Goal: Check status: Check status

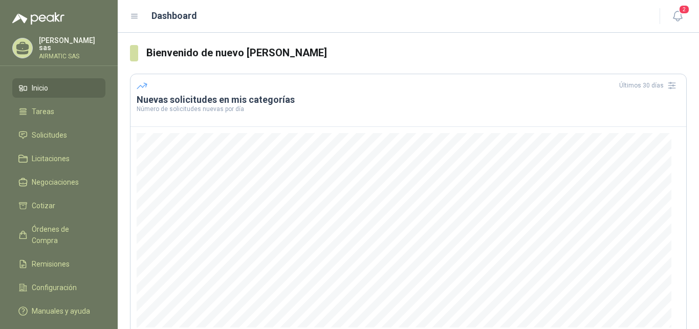
click at [85, 46] on p "[PERSON_NAME]" at bounding box center [72, 44] width 67 height 14
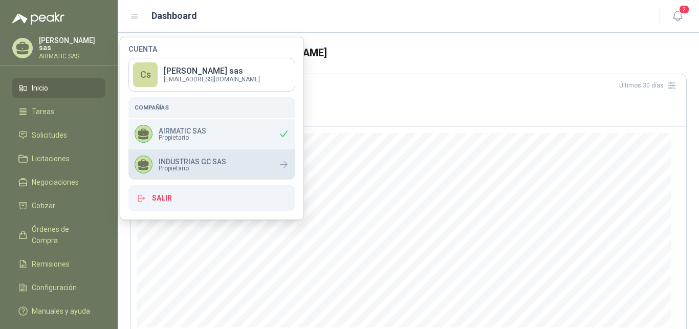
click at [214, 162] on p "INDUSTRIAS GC SAS" at bounding box center [193, 161] width 68 height 7
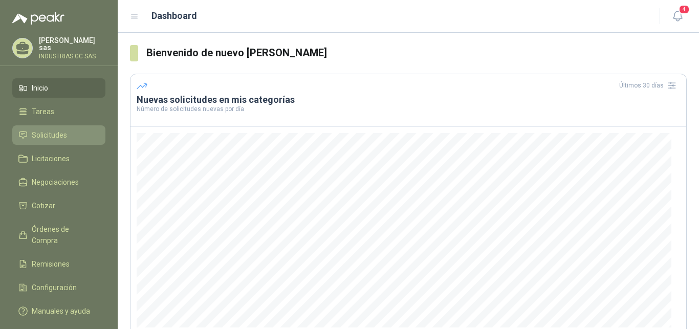
click at [74, 125] on link "Solicitudes" at bounding box center [58, 134] width 93 height 19
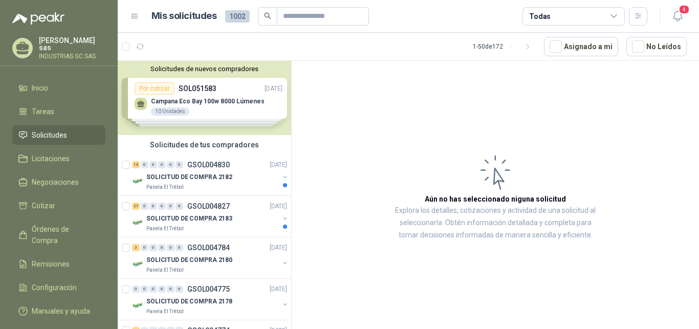
drag, startPoint x: 228, startPoint y: 187, endPoint x: 283, endPoint y: 193, distance: 54.6
click at [229, 187] on div "Panela El Trébol" at bounding box center [212, 187] width 133 height 8
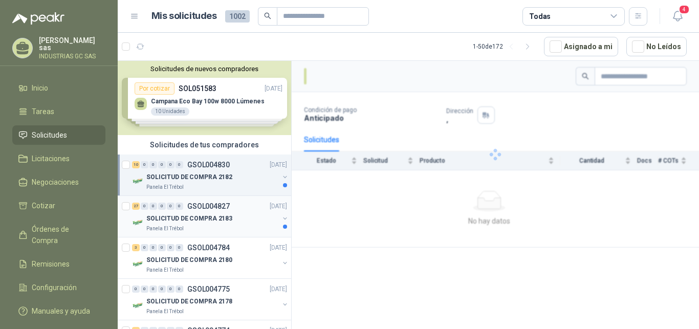
click at [236, 217] on div "SOLICITUD DE COMPRA 2183" at bounding box center [212, 218] width 133 height 12
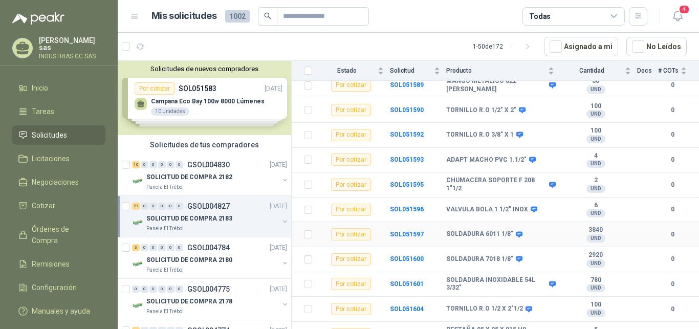
scroll to position [209, 0]
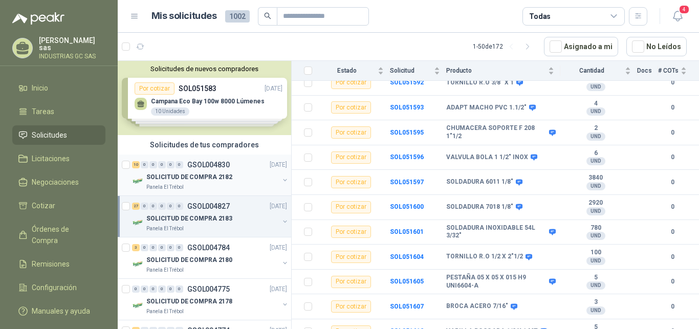
click at [250, 176] on div "SOLICITUD DE COMPRA 2182" at bounding box center [212, 177] width 133 height 12
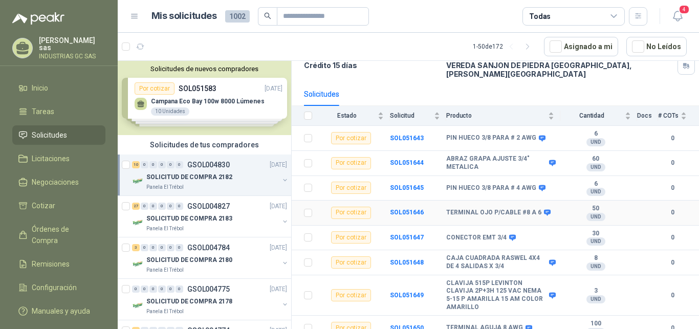
scroll to position [131, 0]
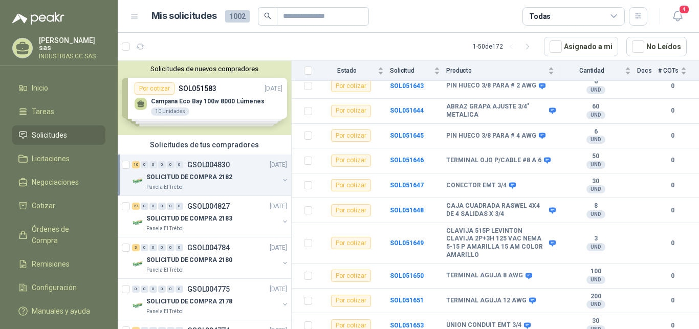
drag, startPoint x: 225, startPoint y: 201, endPoint x: 286, endPoint y: 211, distance: 62.2
click at [224, 202] on div "27 0 0 0 0 0 GSOL004827 11/08/25" at bounding box center [210, 206] width 157 height 12
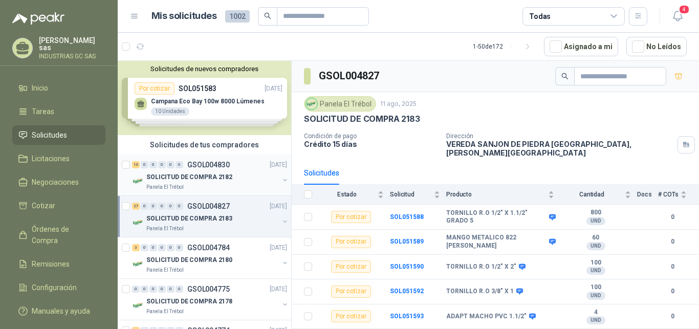
click at [236, 170] on div "10 0 0 0 0 0 GSOL004830 11/08/25" at bounding box center [210, 165] width 157 height 12
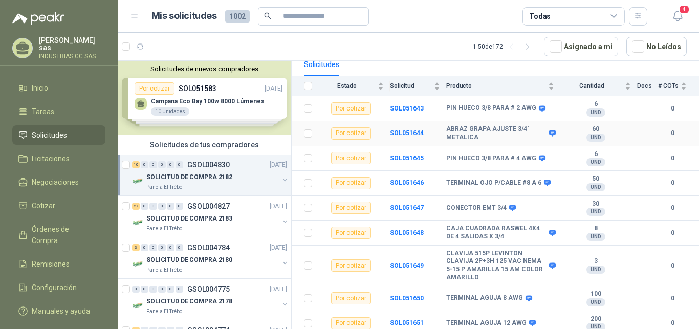
scroll to position [131, 0]
